Goal: Navigation & Orientation: Find specific page/section

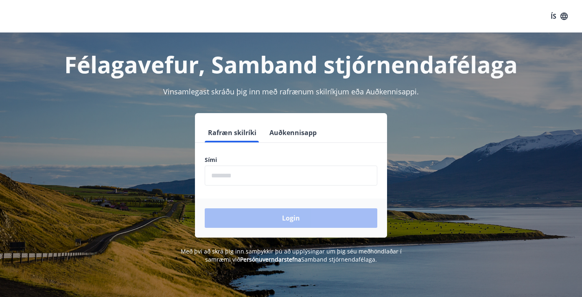
click at [250, 174] on input "phone" at bounding box center [291, 176] width 172 height 20
type input "********"
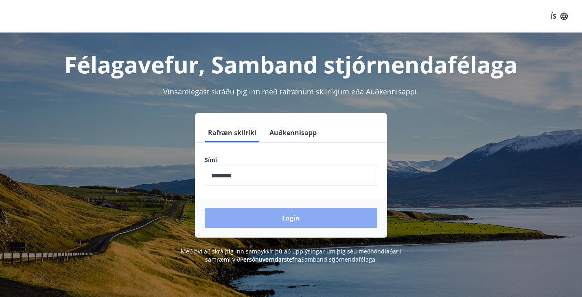
click at [257, 216] on button "Login" at bounding box center [291, 218] width 172 height 20
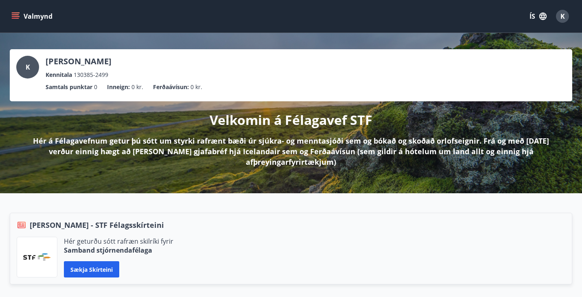
click at [16, 18] on icon "menu" at bounding box center [15, 18] width 7 height 1
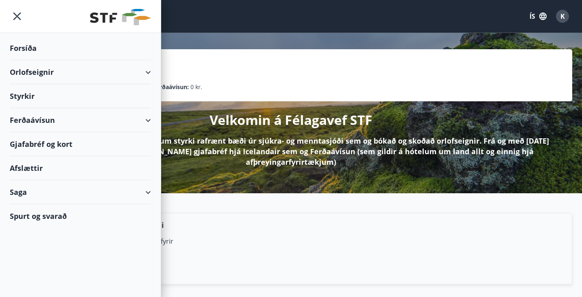
click at [150, 72] on div "Orlofseignir" at bounding box center [80, 72] width 141 height 24
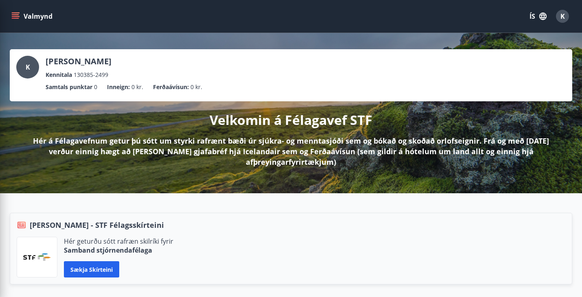
click at [294, 58] on div "K [PERSON_NAME] Kennitala 130385-2499" at bounding box center [290, 68] width 549 height 24
click at [565, 15] on div "K" at bounding box center [562, 16] width 13 height 13
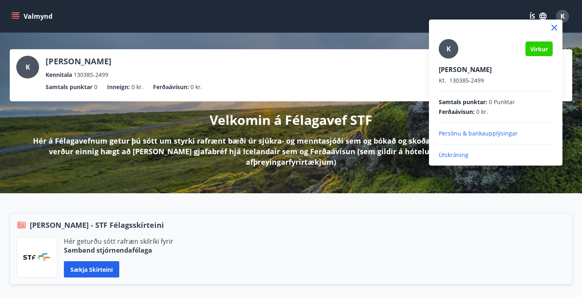
click at [564, 16] on div at bounding box center [291, 148] width 582 height 297
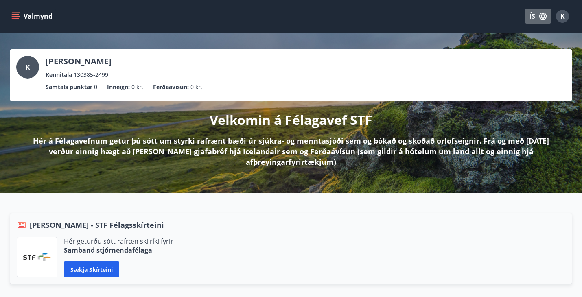
click at [542, 17] on icon "button" at bounding box center [542, 16] width 9 height 9
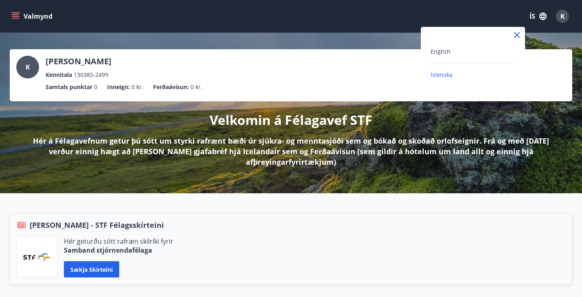
click at [542, 17] on div at bounding box center [291, 148] width 582 height 297
